Goal: Task Accomplishment & Management: Complete application form

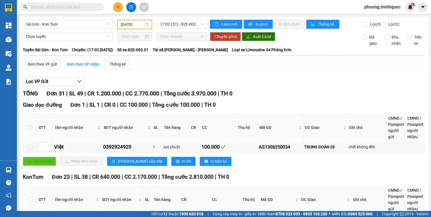
click at [136, 23] on input "[DATE]" at bounding box center [132, 24] width 23 height 6
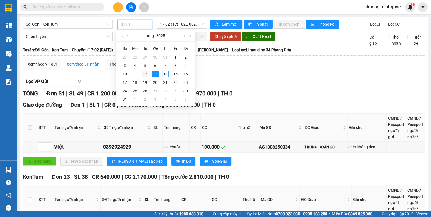
click at [145, 71] on div "12" at bounding box center [145, 74] width 7 height 7
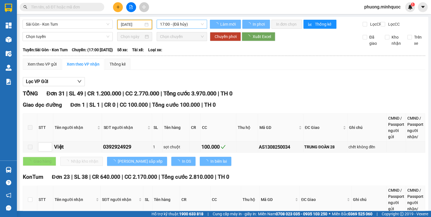
type input "[DATE]"
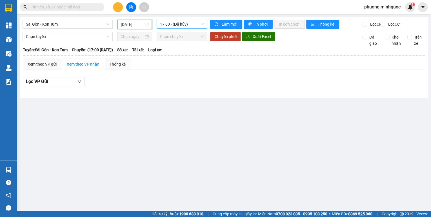
click at [165, 28] on div "17:00 - (Đã hủy)" at bounding box center [182, 24] width 51 height 9
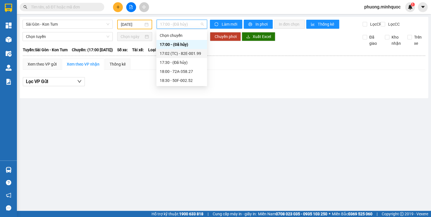
click at [171, 52] on div "17:02 (TC) - 82E-001.99" at bounding box center [182, 53] width 44 height 6
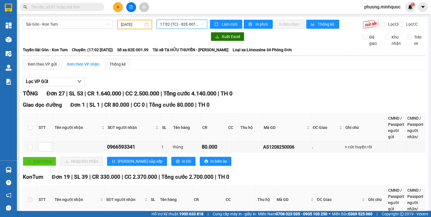
click at [169, 23] on span "17:02 (TC) - 82E-001.99" at bounding box center [182, 24] width 44 height 8
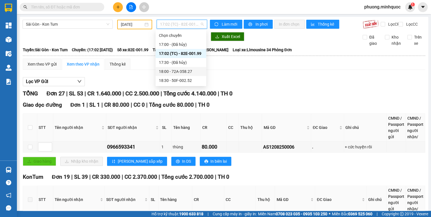
click at [188, 72] on div "18:00 - 72A-358.27" at bounding box center [181, 71] width 44 height 6
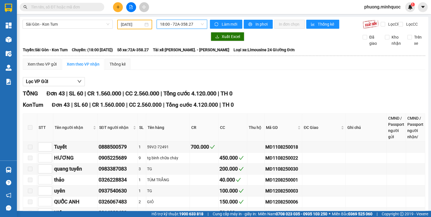
click at [186, 25] on span "18:00 - 72A-358.27" at bounding box center [182, 24] width 44 height 8
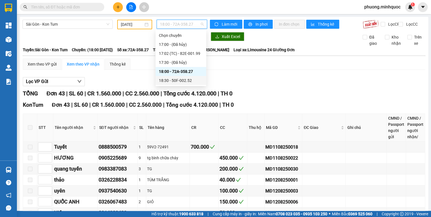
click at [187, 79] on div "18:30 - 50F-002.52" at bounding box center [181, 80] width 44 height 6
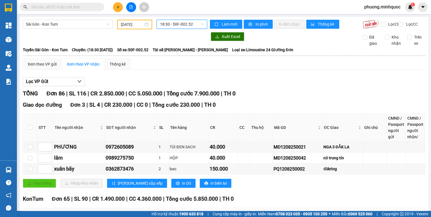
scroll to position [113, 0]
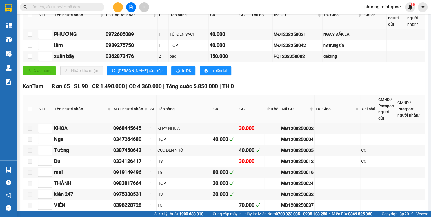
click at [29, 111] on input "checkbox" at bounding box center [30, 109] width 5 height 5
checkbox input "true"
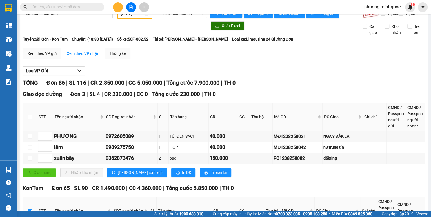
scroll to position [0, 0]
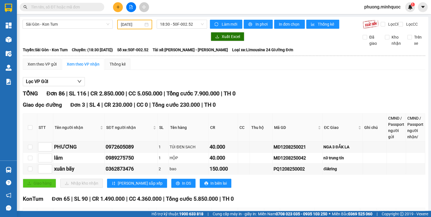
click at [132, 26] on input "[DATE]" at bounding box center [132, 24] width 23 height 6
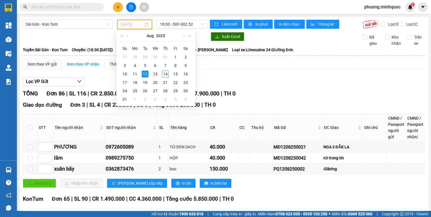
click at [158, 75] on div "13" at bounding box center [155, 74] width 7 height 7
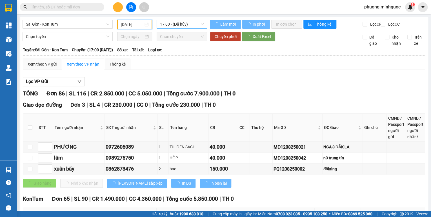
type input "[DATE]"
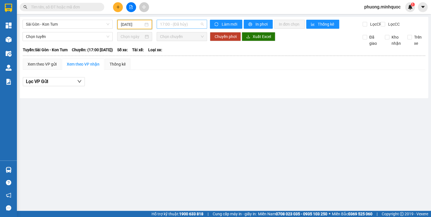
click at [186, 25] on span "17:00 - (Đã hủy)" at bounding box center [182, 24] width 44 height 8
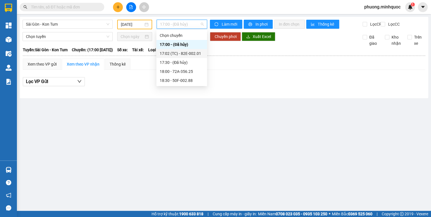
click at [189, 54] on div "17:02 (TC) - 82E-002.01" at bounding box center [182, 53] width 44 height 6
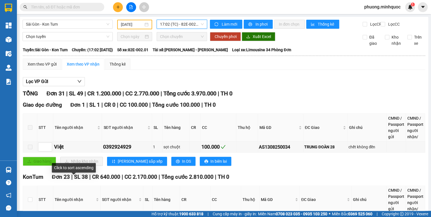
scroll to position [68, 0]
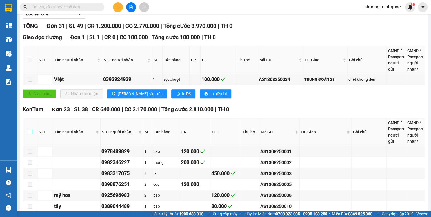
click at [29, 134] on input "checkbox" at bounding box center [30, 132] width 5 height 5
checkbox input "true"
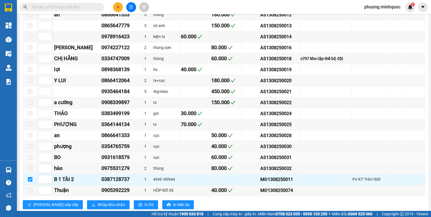
scroll to position [315, 0]
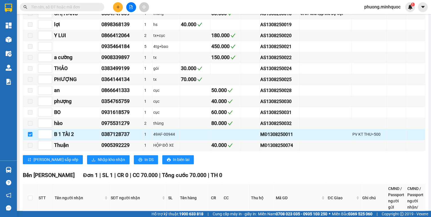
click at [283, 135] on div "MĐ1308250011" at bounding box center [279, 134] width 38 height 7
copy div "MĐ1308250011"
click at [49, 5] on input "text" at bounding box center [64, 7] width 66 height 6
paste input "MĐ1308250011"
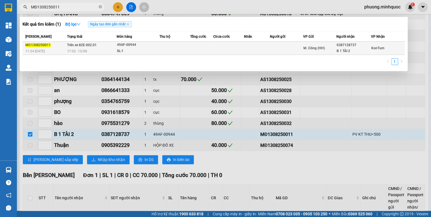
type input "MĐ1308250011"
click at [138, 48] on div "SL: 1" at bounding box center [138, 51] width 42 height 6
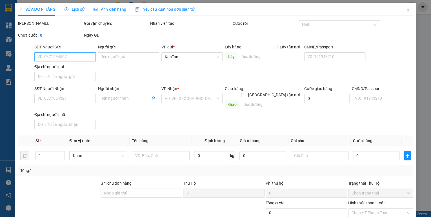
type input "0387128737"
type input "B 1 TÀI 2"
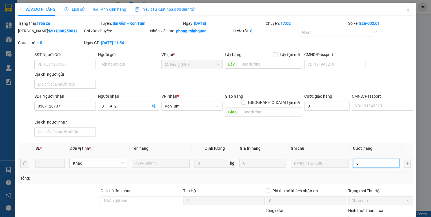
click at [383, 159] on input "0" at bounding box center [376, 163] width 46 height 9
type input "5"
type input "50"
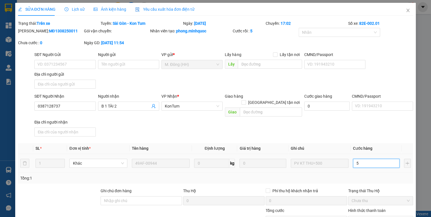
type input "50"
type input "500"
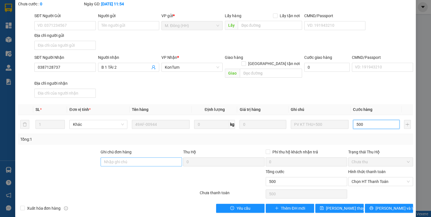
type input "500"
click at [151, 157] on input "Ghi chú đơn hàng" at bounding box center [141, 161] width 81 height 9
type input "500.000"
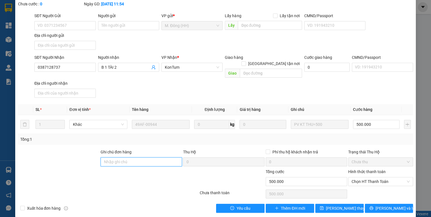
scroll to position [0, 0]
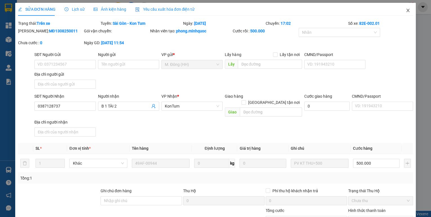
click at [405, 12] on icon "close" at bounding box center [407, 10] width 5 height 5
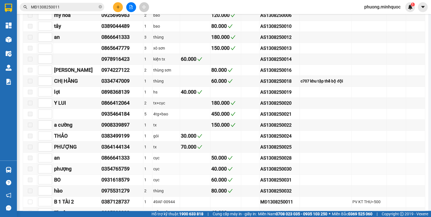
scroll to position [293, 0]
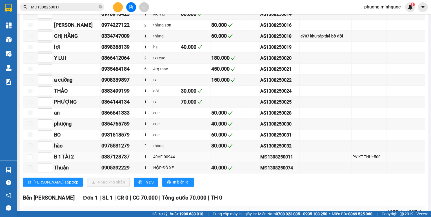
click at [263, 158] on div "MĐ1308250011" at bounding box center [279, 156] width 38 height 7
copy div "MĐ1308250011"
click at [75, 7] on input "MĐ1308250011" at bounding box center [64, 7] width 66 height 6
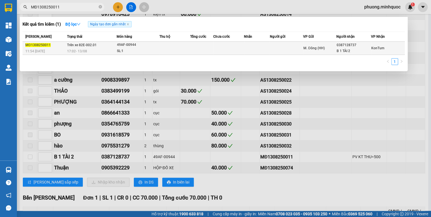
click at [102, 45] on td "Trên xe 82E-002.01 17:02 [DATE]" at bounding box center [91, 48] width 51 height 13
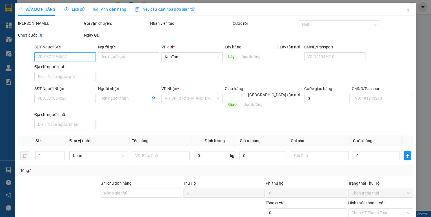
type input "0387128737"
type input "B 1 TÀI 2"
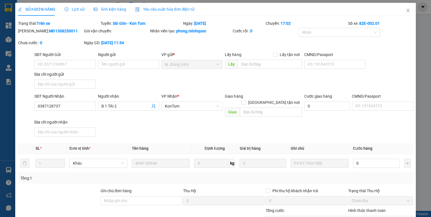
click at [175, 188] on div "Ghi chú đơn hàng" at bounding box center [141, 192] width 81 height 8
click at [169, 196] on input "Ghi chú đơn hàng" at bounding box center [141, 200] width 81 height 9
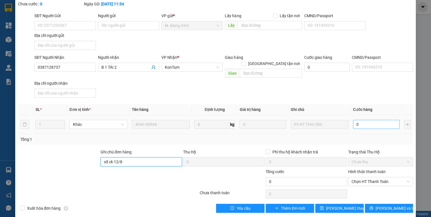
type input "sổ ck 12/8"
click at [375, 120] on input "0" at bounding box center [376, 124] width 46 height 9
type input "5"
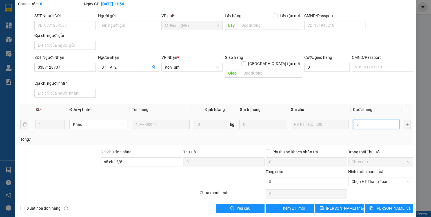
type input "50"
type input "500"
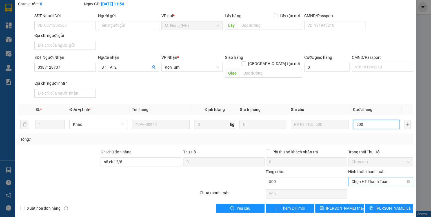
click at [356, 177] on span "Chọn HT Thanh Toán" at bounding box center [380, 181] width 58 height 8
type input "500"
type input "500.000"
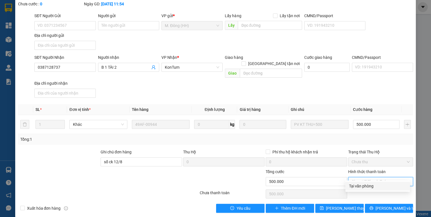
click at [358, 186] on div "Tại văn phòng" at bounding box center [378, 186] width 58 height 6
type input "0"
click at [348, 205] on span "[PERSON_NAME] thay đổi" at bounding box center [348, 208] width 45 height 6
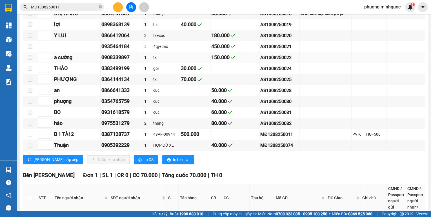
scroll to position [450, 0]
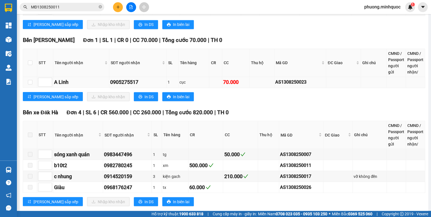
click at [293, 83] on div "AS1308250023" at bounding box center [300, 82] width 50 height 7
copy div "AS1308250023"
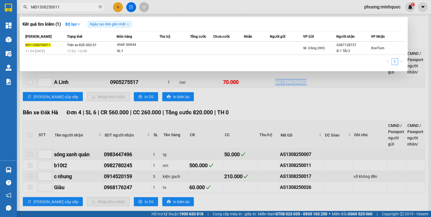
click at [78, 7] on input "MĐ1308250011" at bounding box center [64, 7] width 66 height 6
paste input "AS1308250023"
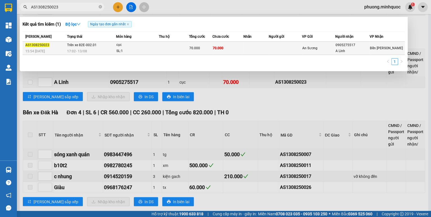
type input "AS1308250023"
click at [131, 44] on div "cục" at bounding box center [137, 45] width 42 height 6
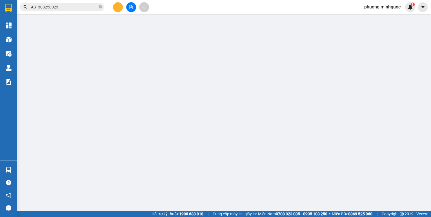
type input "0905275517"
type input "A Linh"
type input "70.000"
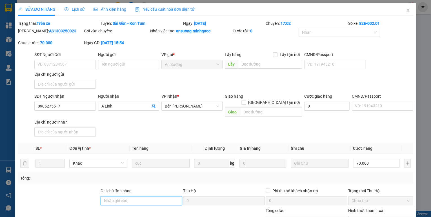
click at [159, 198] on input "Ghi chú đơn hàng" at bounding box center [141, 200] width 81 height 9
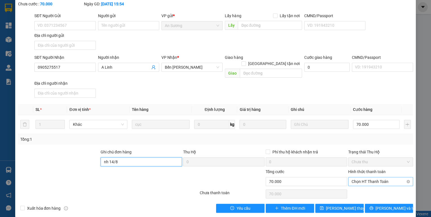
click at [375, 178] on span "Chọn HT Thanh Toán" at bounding box center [380, 181] width 58 height 8
type input "nh 14/8"
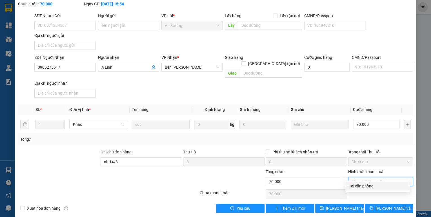
click at [369, 186] on div "Tại văn phòng" at bounding box center [378, 186] width 58 height 6
type input "0"
click at [337, 205] on span "[PERSON_NAME] thay đổi" at bounding box center [348, 208] width 45 height 6
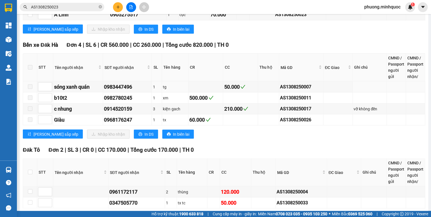
scroll to position [542, 0]
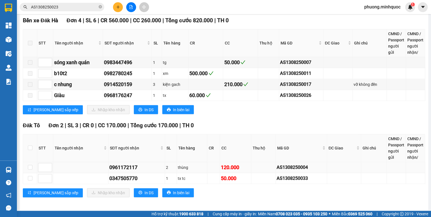
click at [292, 167] on div "AS1308250004" at bounding box center [300, 167] width 49 height 7
copy div "AS1308250004"
click at [66, 8] on input "AS1308250023" at bounding box center [64, 7] width 66 height 6
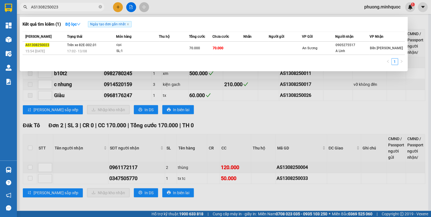
click at [66, 8] on input "AS1308250023" at bounding box center [64, 7] width 66 height 6
paste input "04"
type input "AS1308250004"
click at [95, 47] on span "Trên xe 82E-002.01" at bounding box center [82, 45] width 30 height 4
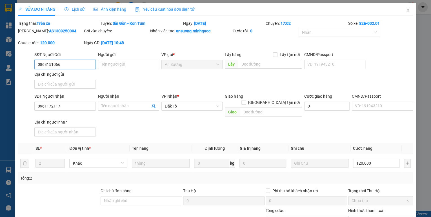
type input "0868151066"
type input "0961172117"
type input "120.000"
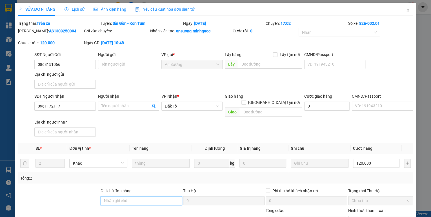
click at [158, 196] on input "Ghi chú đơn hàng" at bounding box center [141, 200] width 81 height 9
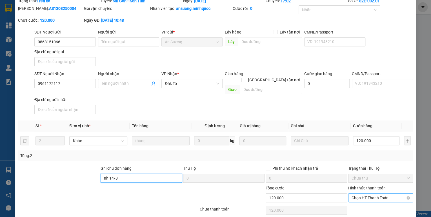
click at [377, 194] on span "Chọn HT Thanh Toán" at bounding box center [380, 198] width 58 height 8
type input "nh 14/8"
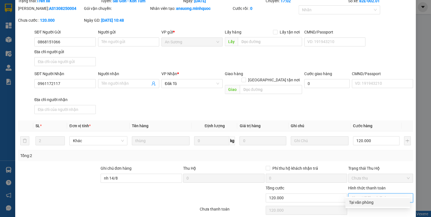
click at [369, 202] on div "Tại văn phòng" at bounding box center [378, 202] width 58 height 6
type input "0"
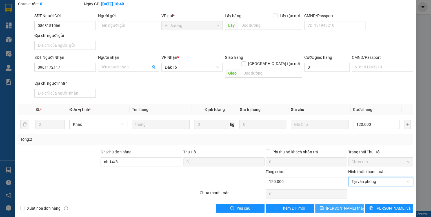
click at [347, 205] on span "[PERSON_NAME] thay đổi" at bounding box center [348, 208] width 45 height 6
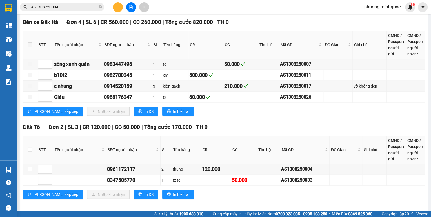
scroll to position [542, 0]
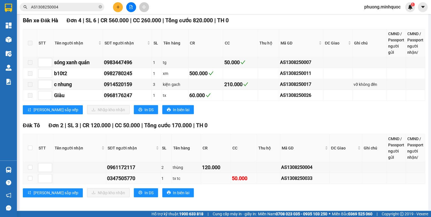
click at [291, 179] on div "AS1308250033" at bounding box center [304, 178] width 47 height 7
copy div "AS1308250033"
click at [77, 9] on input "AS1308250004" at bounding box center [64, 7] width 66 height 6
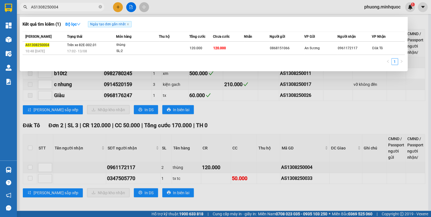
click at [77, 9] on input "AS1308250004" at bounding box center [64, 7] width 66 height 6
paste input "33"
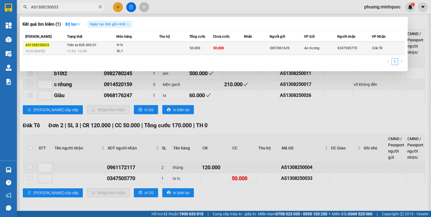
type input "AS1308250033"
click at [104, 47] on td "Trên xe 82E-002.01 17:02 [DATE]" at bounding box center [91, 48] width 51 height 13
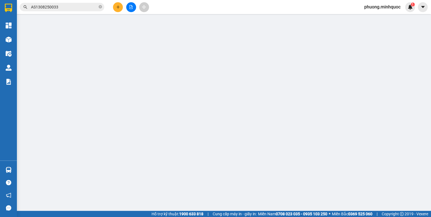
type input "0857861639"
type input "0347505770"
type input "50.000"
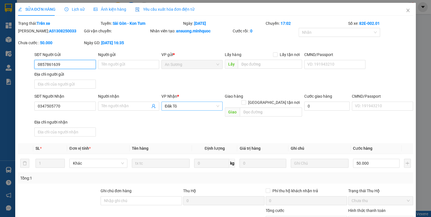
scroll to position [39, 0]
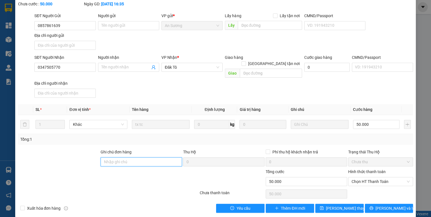
click at [144, 157] on input "Ghi chú đơn hàng" at bounding box center [141, 161] width 81 height 9
click at [355, 177] on span "Chọn HT Thanh Toán" at bounding box center [380, 181] width 58 height 8
type input "nh 14/8"
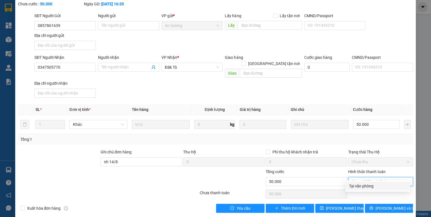
click at [359, 184] on div "Tại văn phòng" at bounding box center [378, 186] width 58 height 6
type input "0"
click at [349, 205] on span "[PERSON_NAME] thay đổi" at bounding box center [348, 208] width 45 height 6
